Goal: Check status: Check status

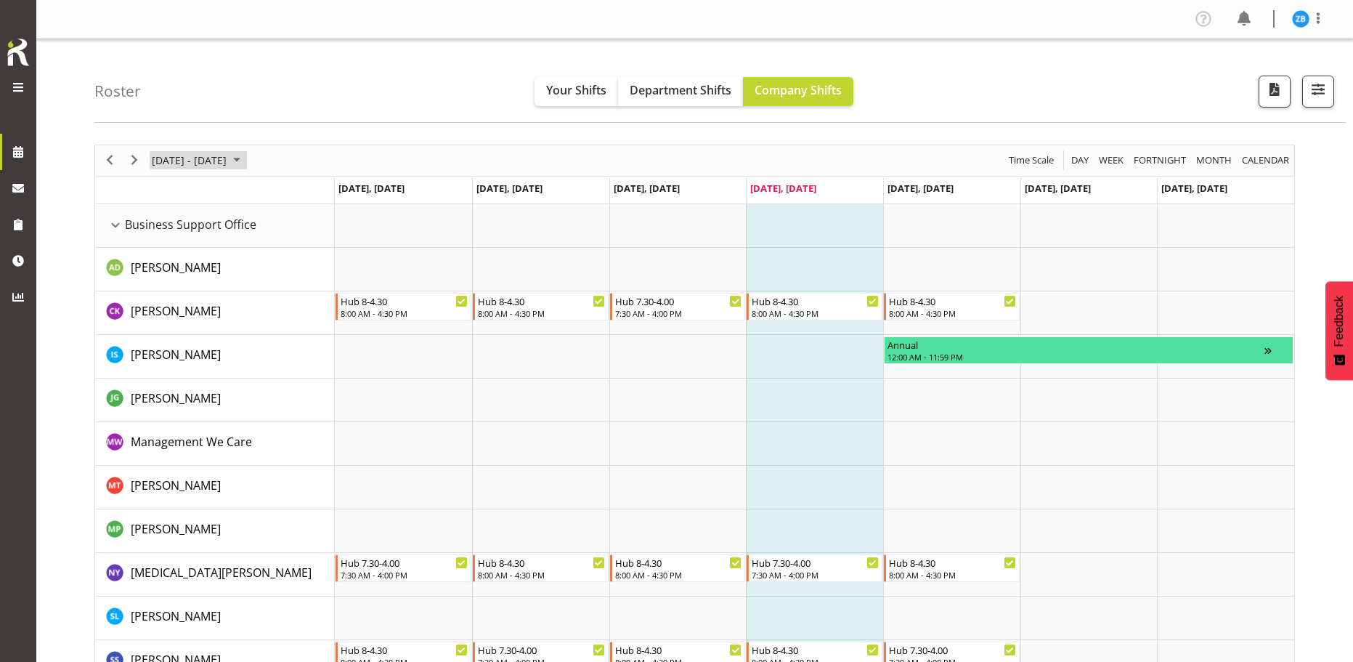
click at [246, 160] on span "August 2025" at bounding box center [236, 160] width 17 height 18
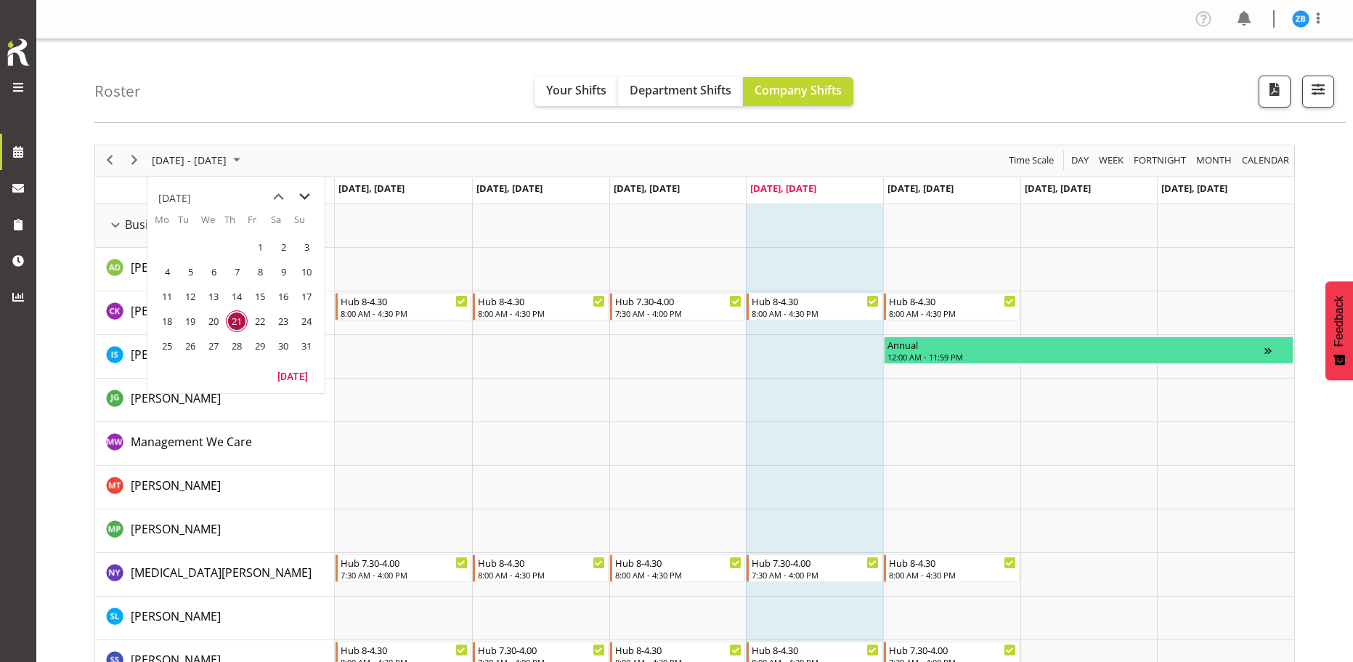
click at [301, 193] on span "next month" at bounding box center [304, 197] width 25 height 26
click at [309, 189] on span "next month" at bounding box center [304, 197] width 25 height 26
drag, startPoint x: 232, startPoint y: 251, endPoint x: 183, endPoint y: 283, distance: 58.8
click at [233, 251] on span "4" at bounding box center [237, 247] width 22 height 22
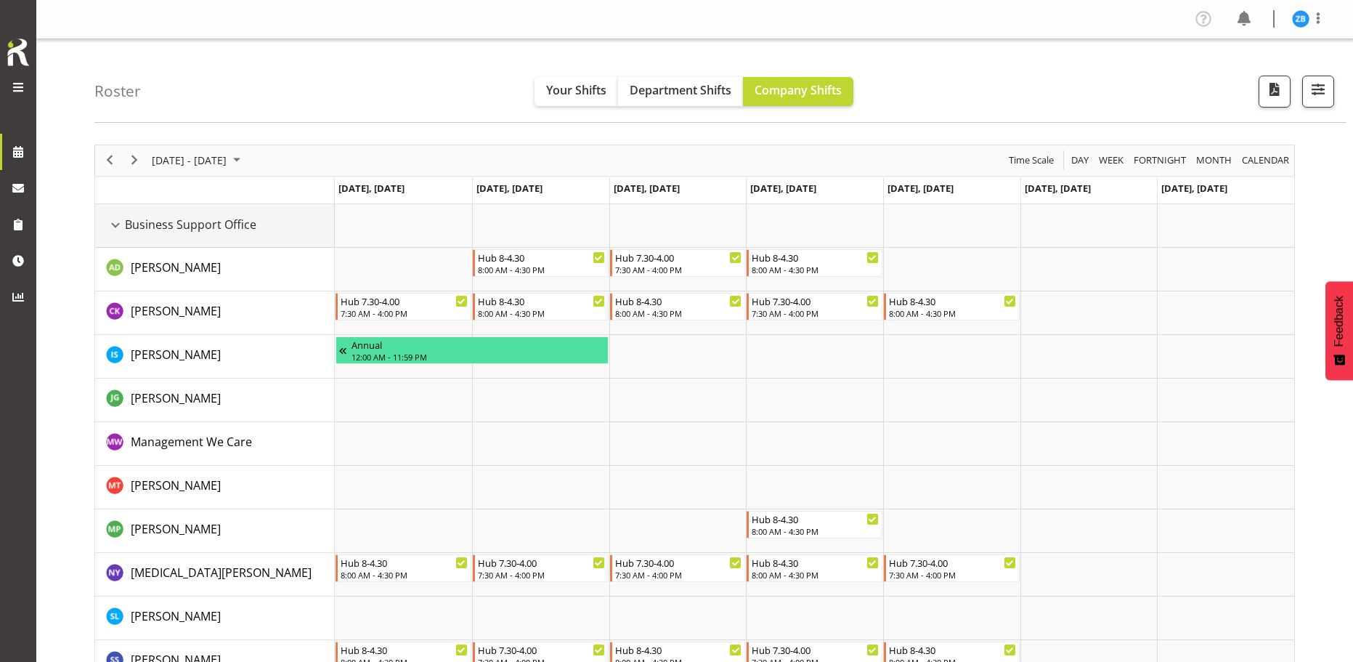
click at [118, 222] on div "Business Support Office resource" at bounding box center [115, 225] width 19 height 19
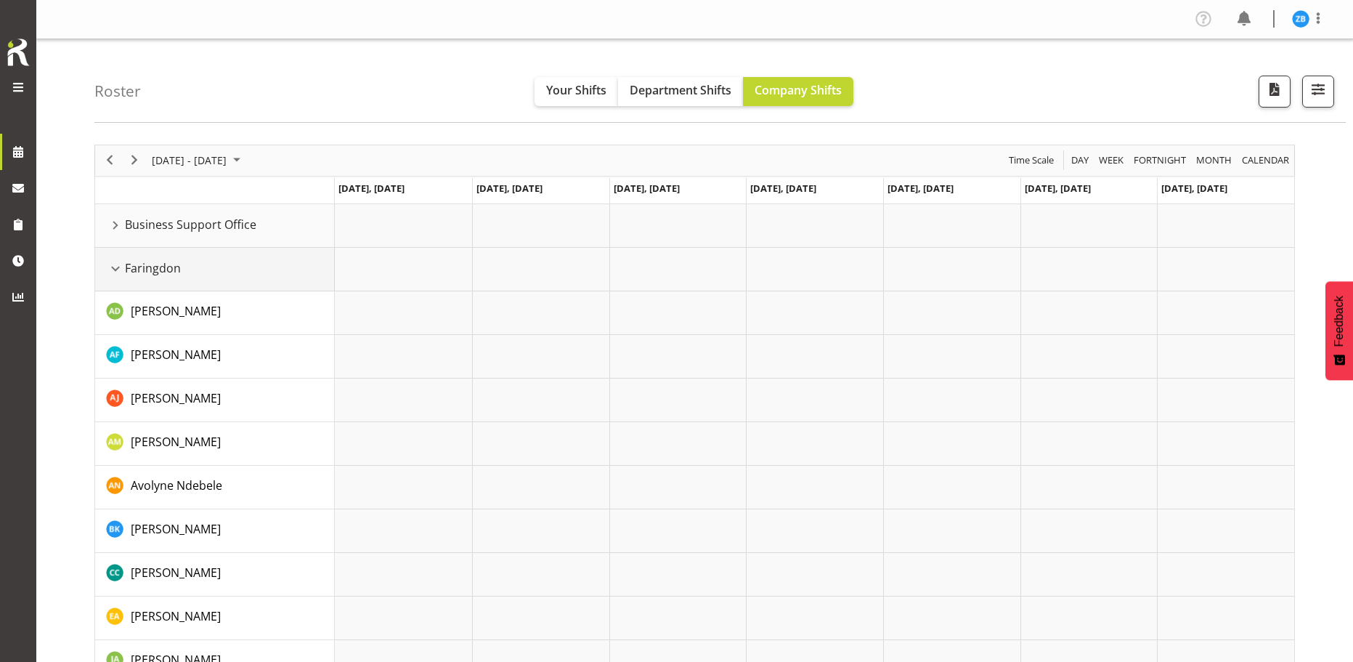
click at [118, 268] on div "Faringdon resource" at bounding box center [115, 268] width 19 height 19
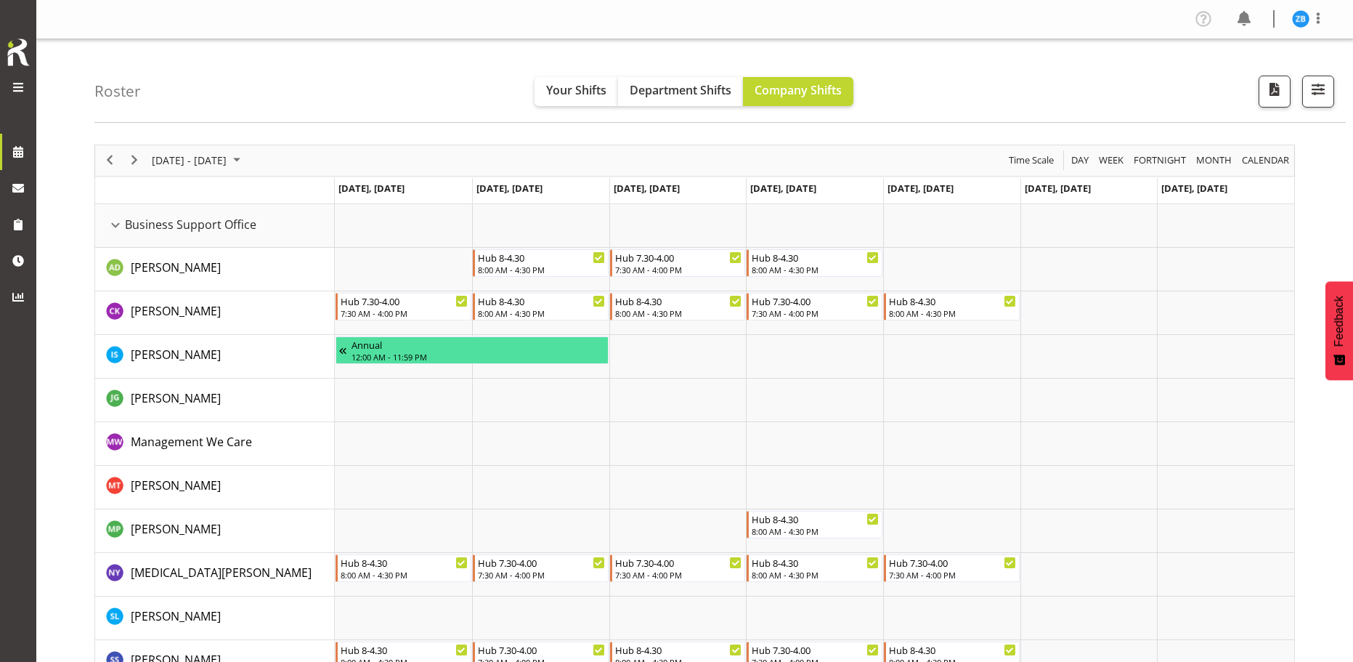
scroll to position [73, 0]
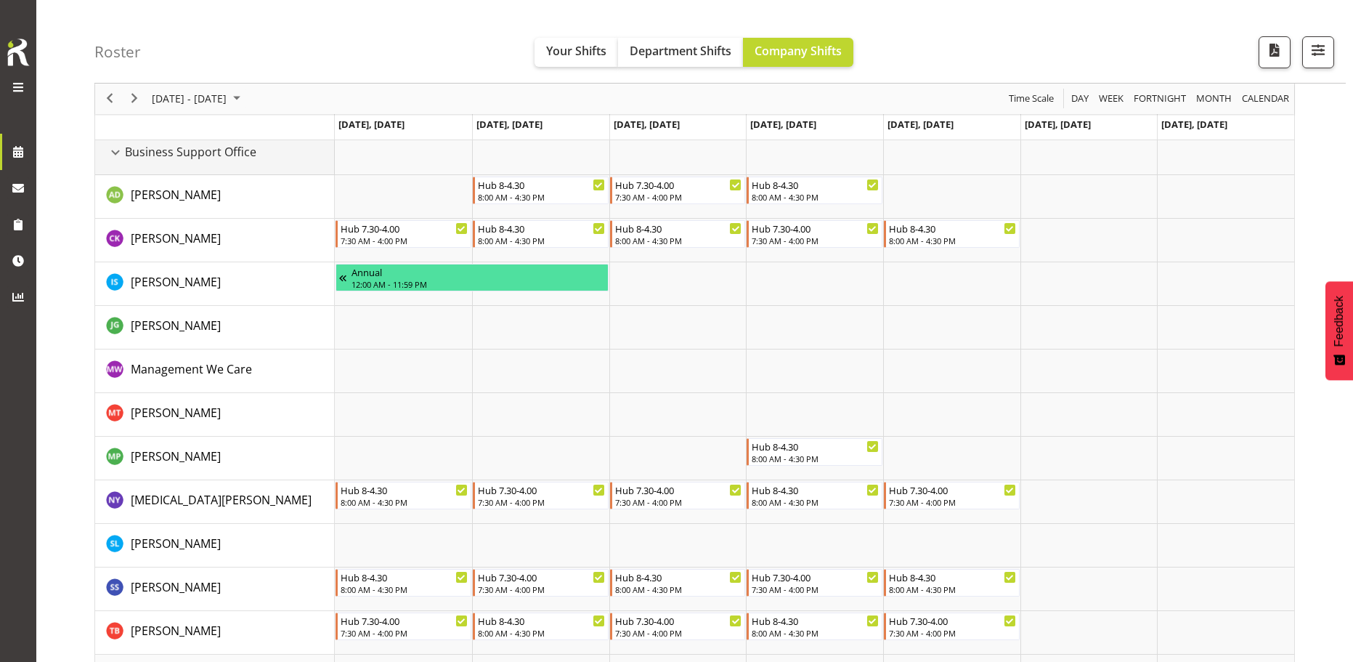
click at [118, 158] on div "Business Support Office resource" at bounding box center [115, 152] width 19 height 19
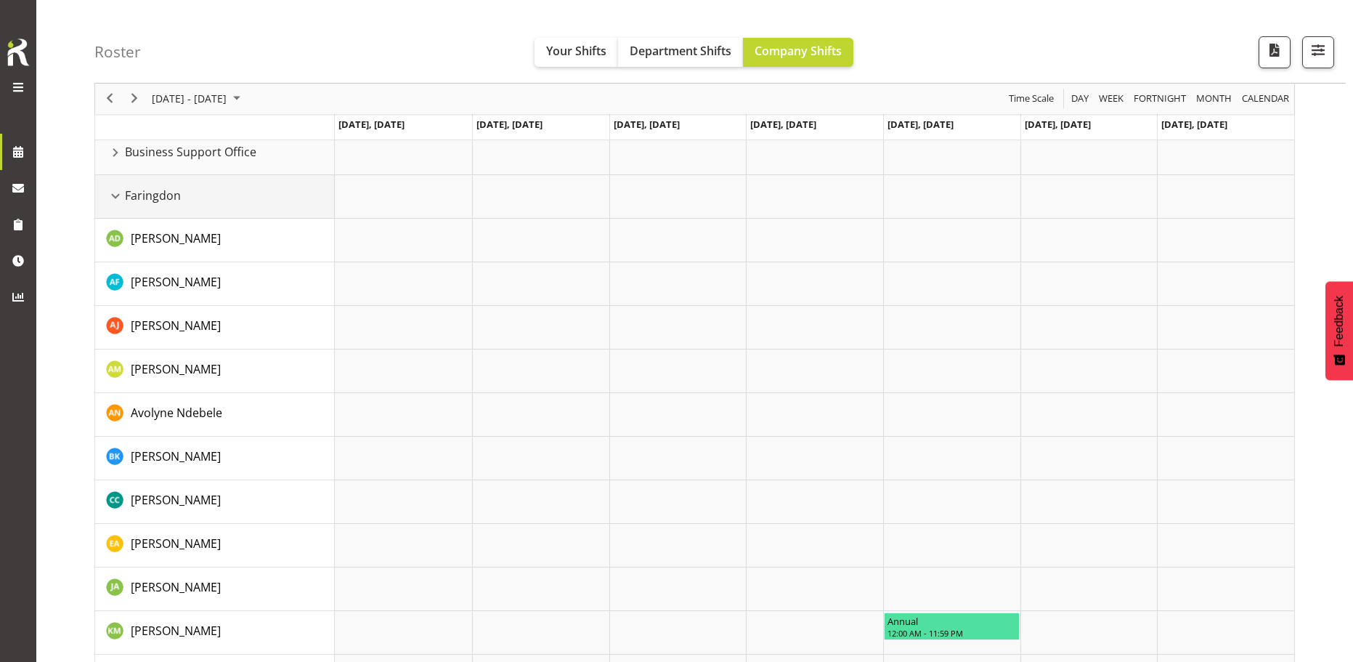
click at [118, 201] on div "Faringdon resource" at bounding box center [115, 196] width 19 height 19
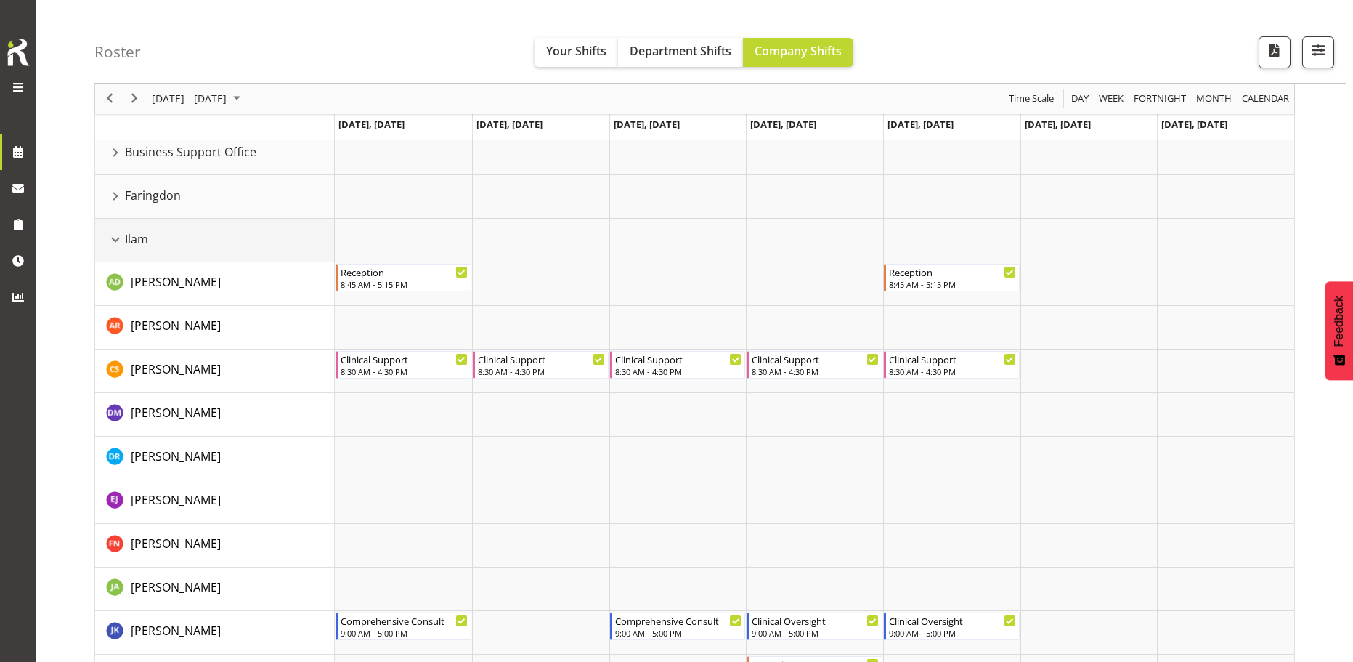
click at [111, 246] on div "Ilam resource" at bounding box center [115, 239] width 19 height 19
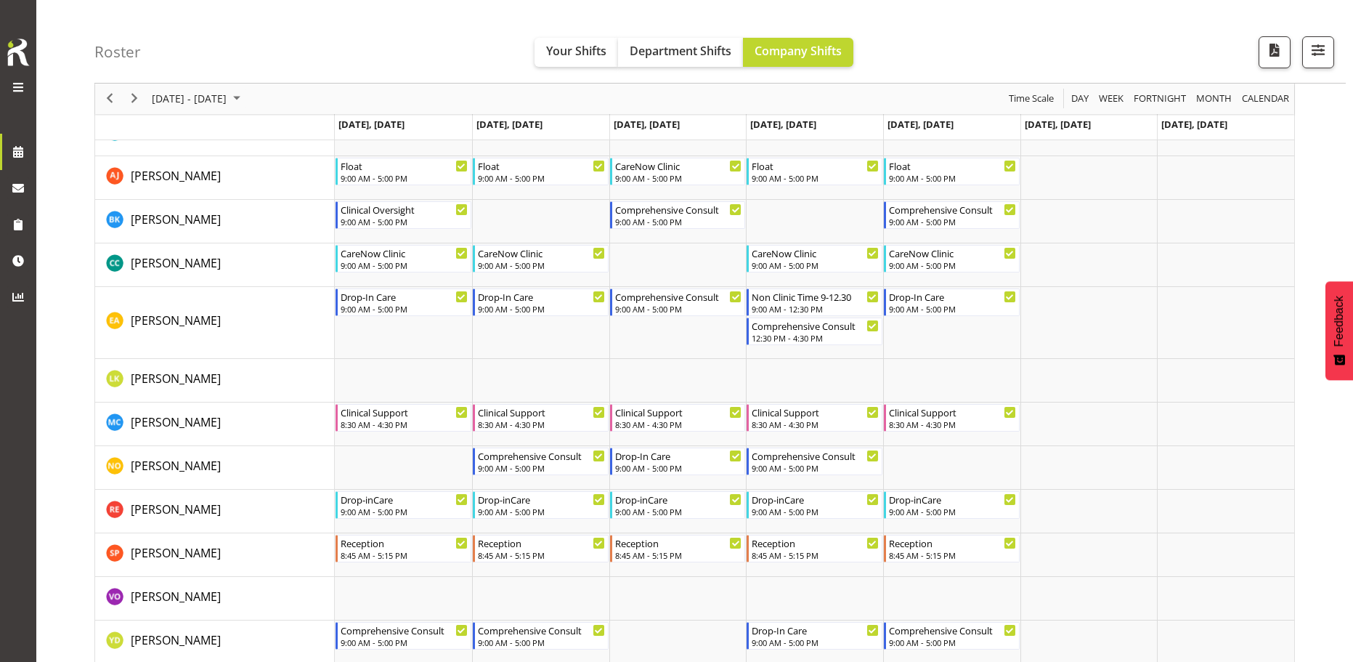
scroll to position [291, 0]
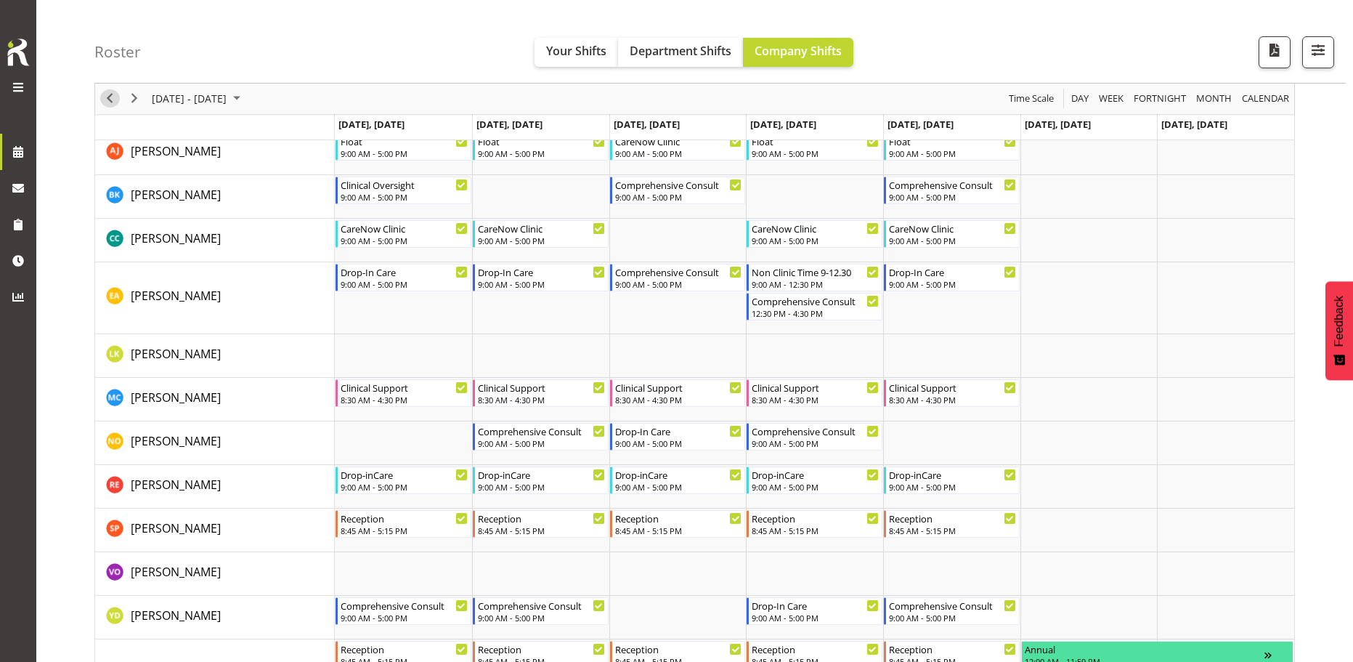
click at [112, 100] on span "Previous" at bounding box center [109, 99] width 17 height 18
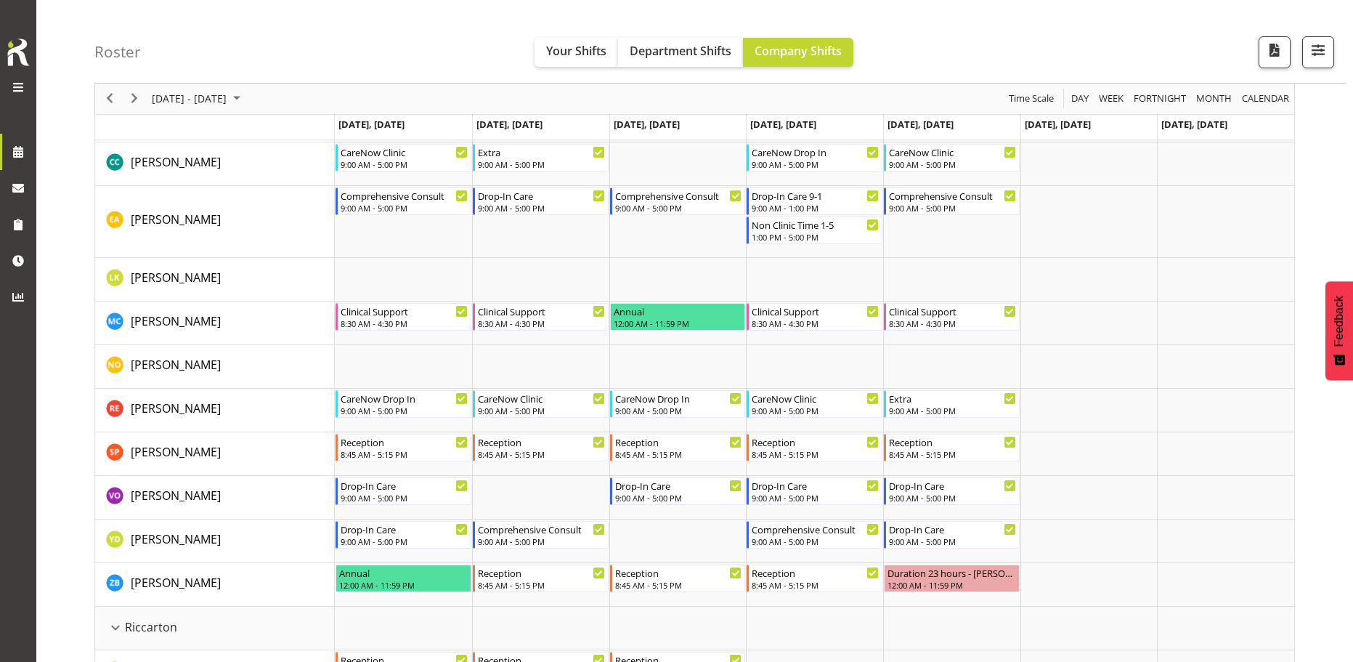
scroll to position [2833, 0]
